Goal: Check status: Check status

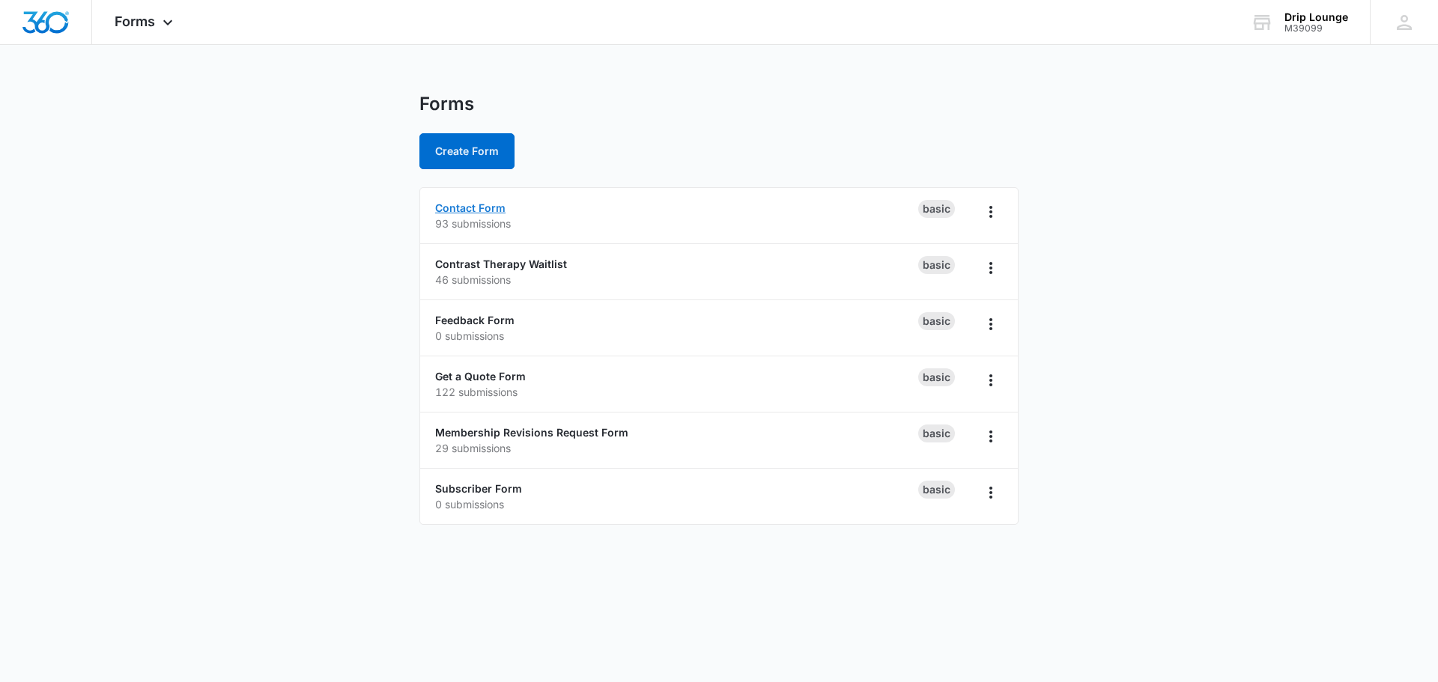
click at [481, 204] on link "Contact Form" at bounding box center [470, 207] width 70 height 13
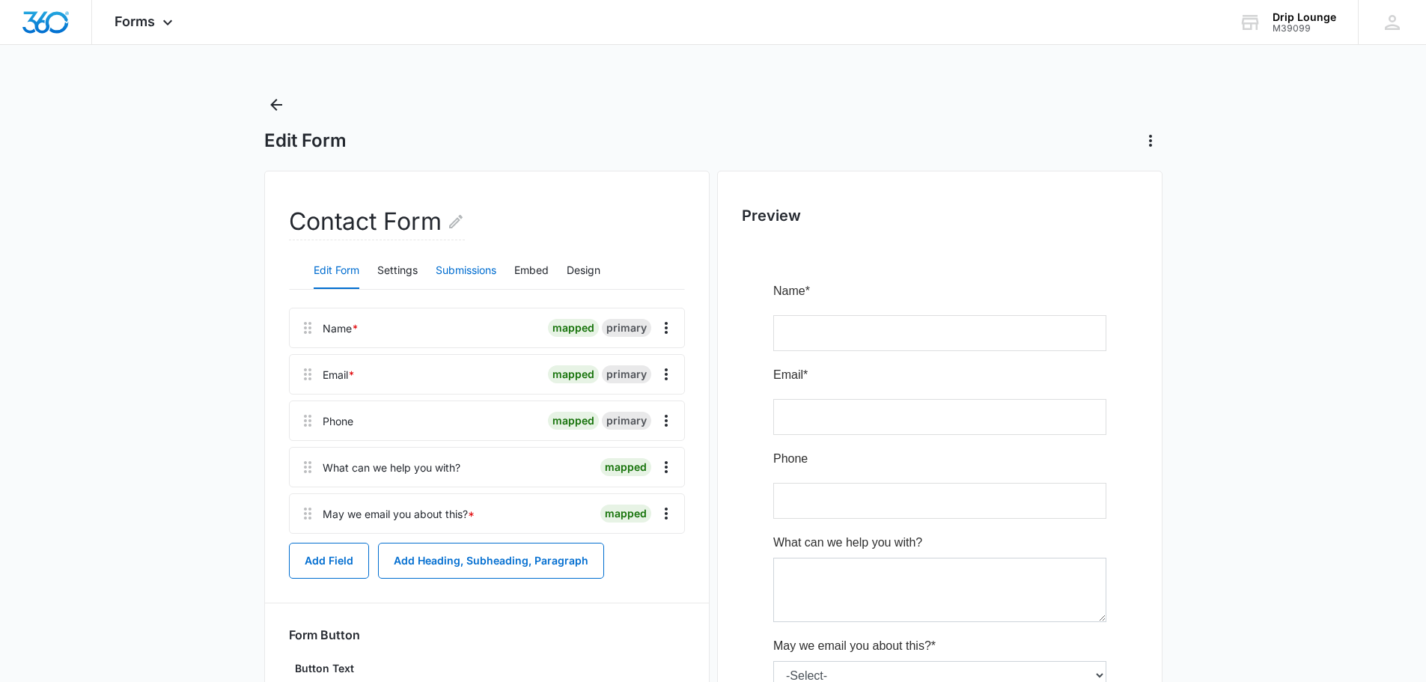
click at [465, 263] on button "Submissions" at bounding box center [466, 271] width 61 height 36
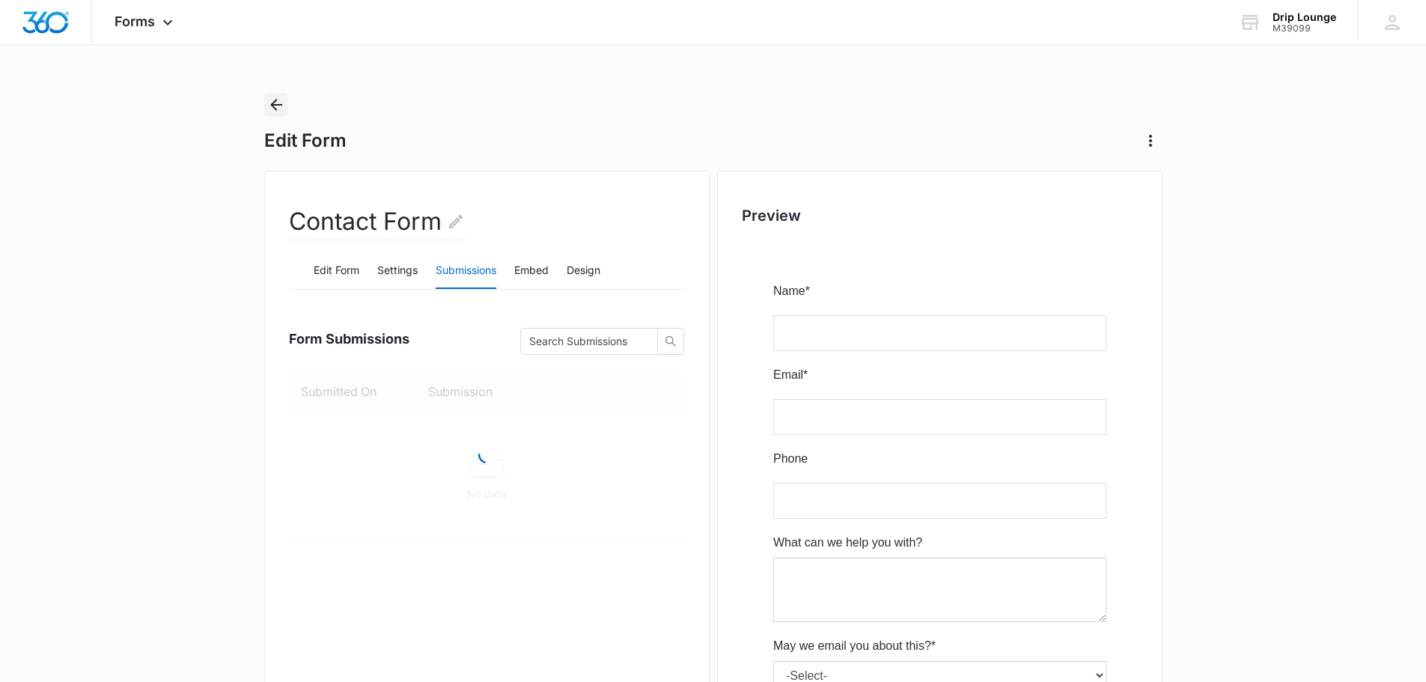
click at [276, 100] on icon "Back" at bounding box center [276, 105] width 12 height 12
